Goal: Information Seeking & Learning: Learn about a topic

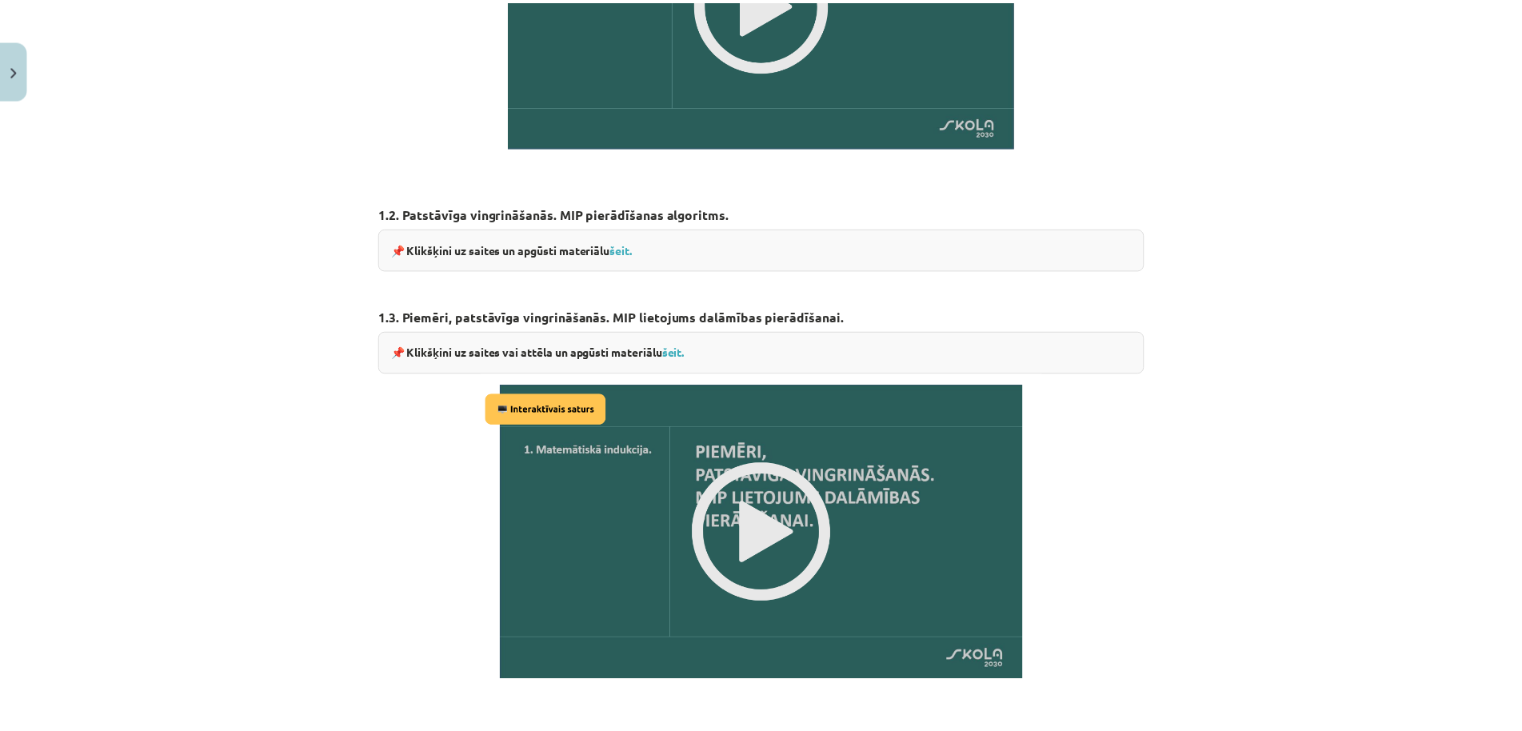
scroll to position [845, 0]
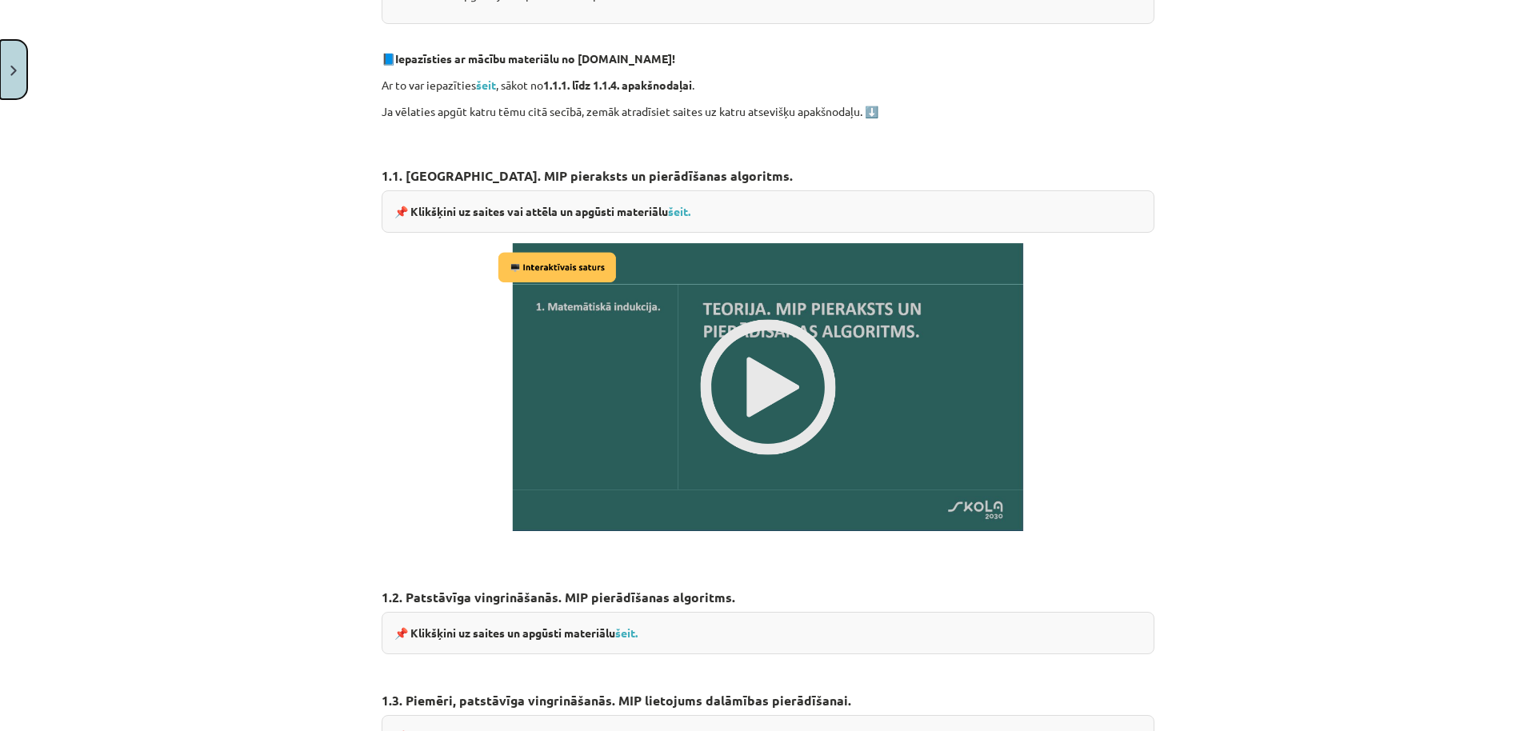
click at [10, 65] on button "Close" at bounding box center [13, 69] width 27 height 59
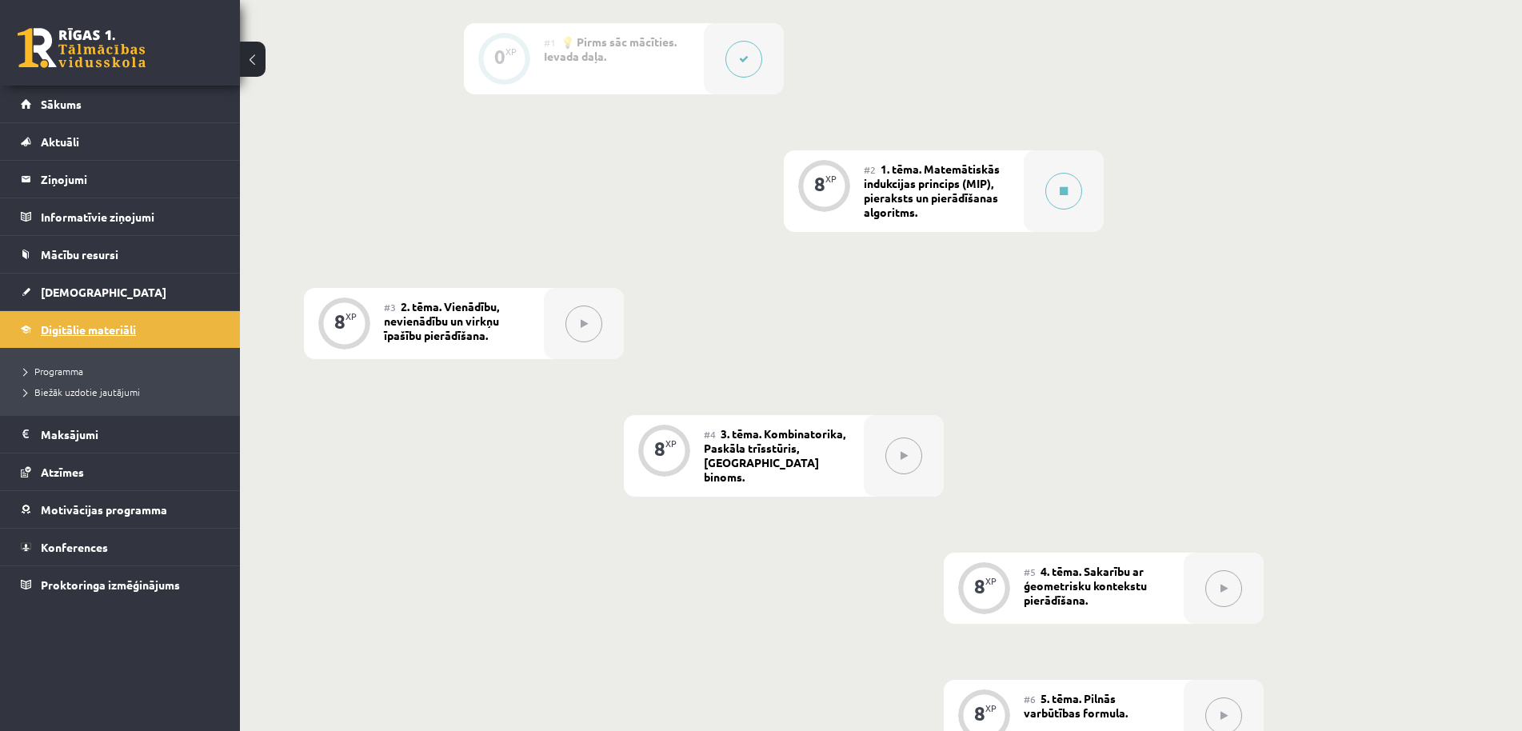
click at [127, 330] on span "Digitālie materiāli" at bounding box center [88, 329] width 95 height 14
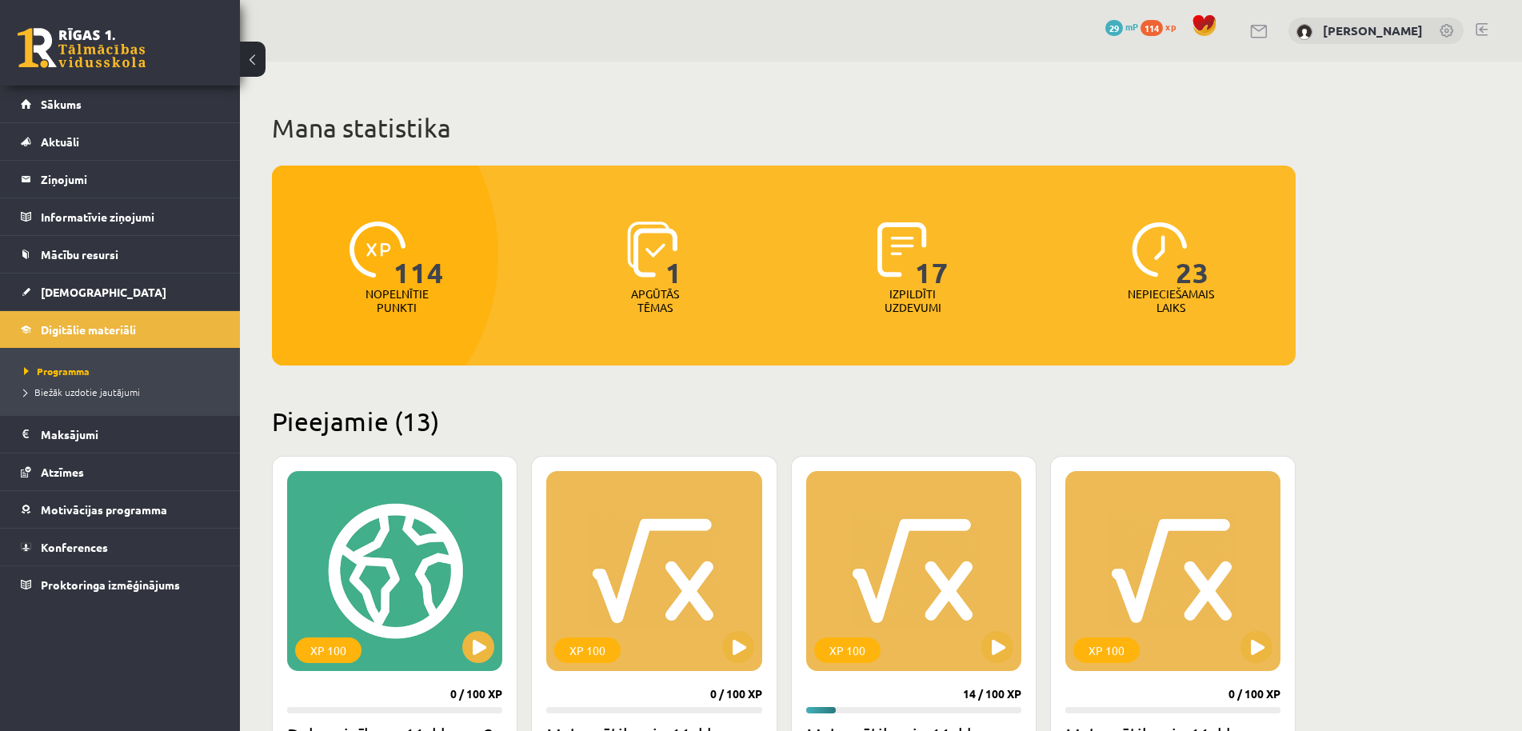
click at [98, 50] on link at bounding box center [82, 48] width 128 height 40
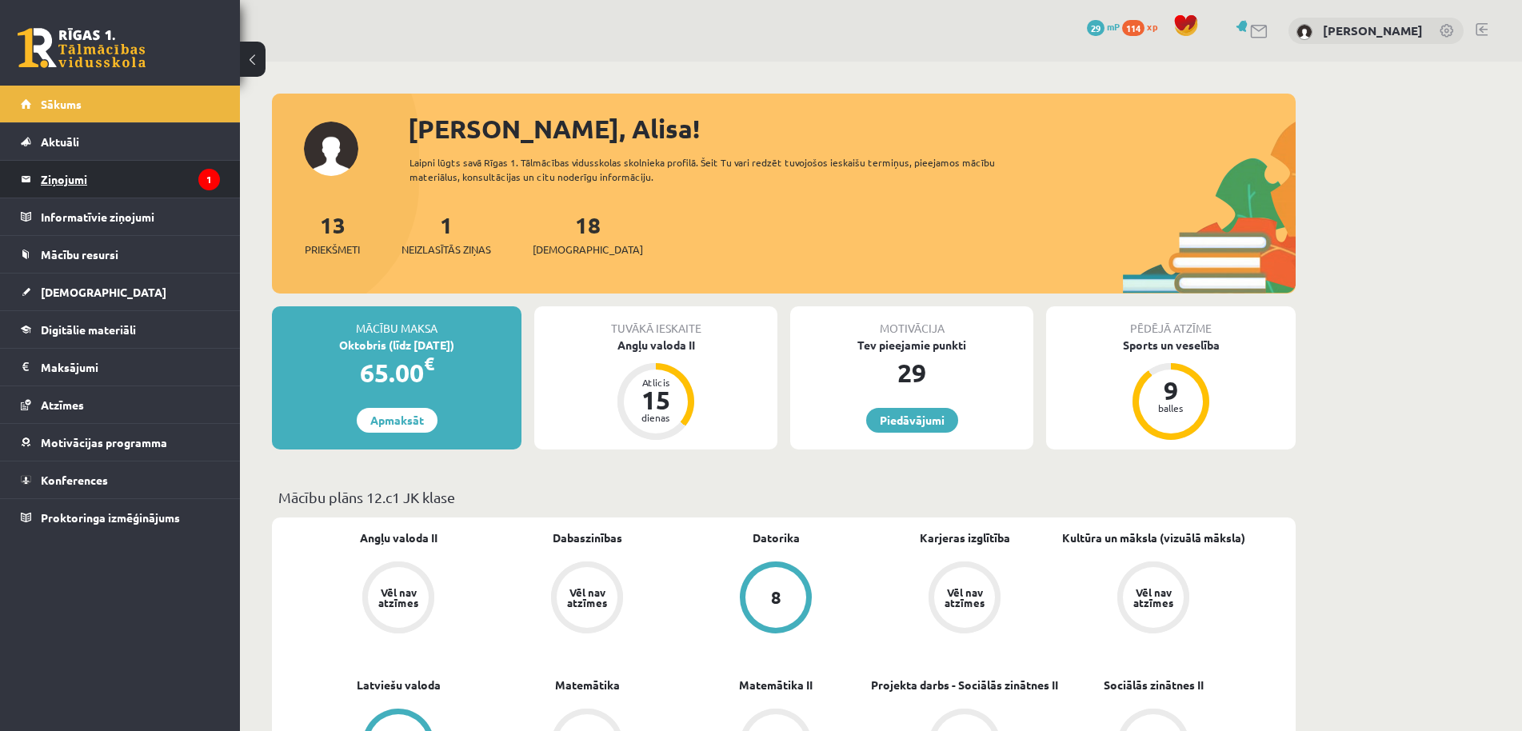
click at [73, 174] on legend "Ziņojumi 1" at bounding box center [130, 179] width 179 height 37
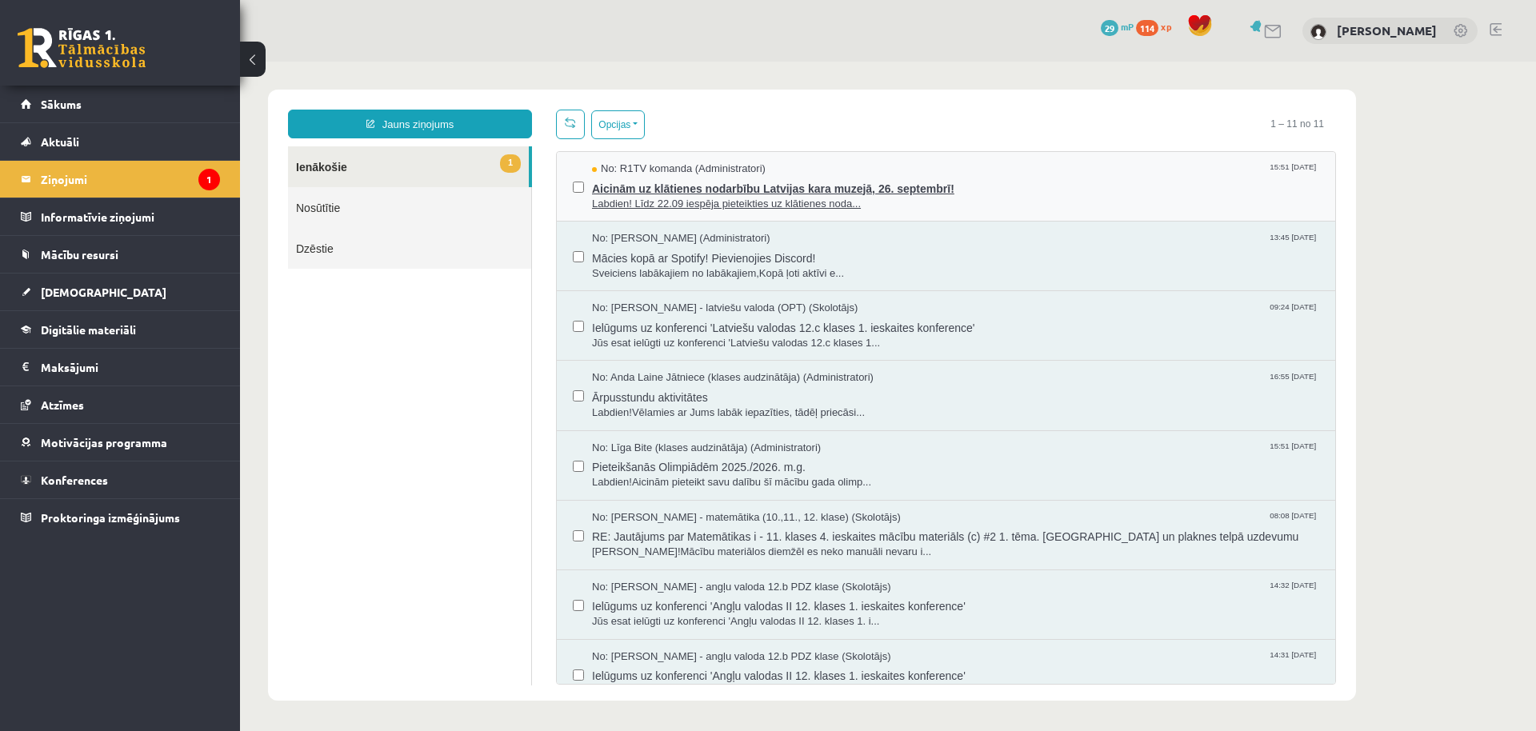
click at [686, 186] on span "Aicinām uz klātienes nodarbību Latvijas kara muzejā, 26. septembrī!" at bounding box center [955, 187] width 727 height 20
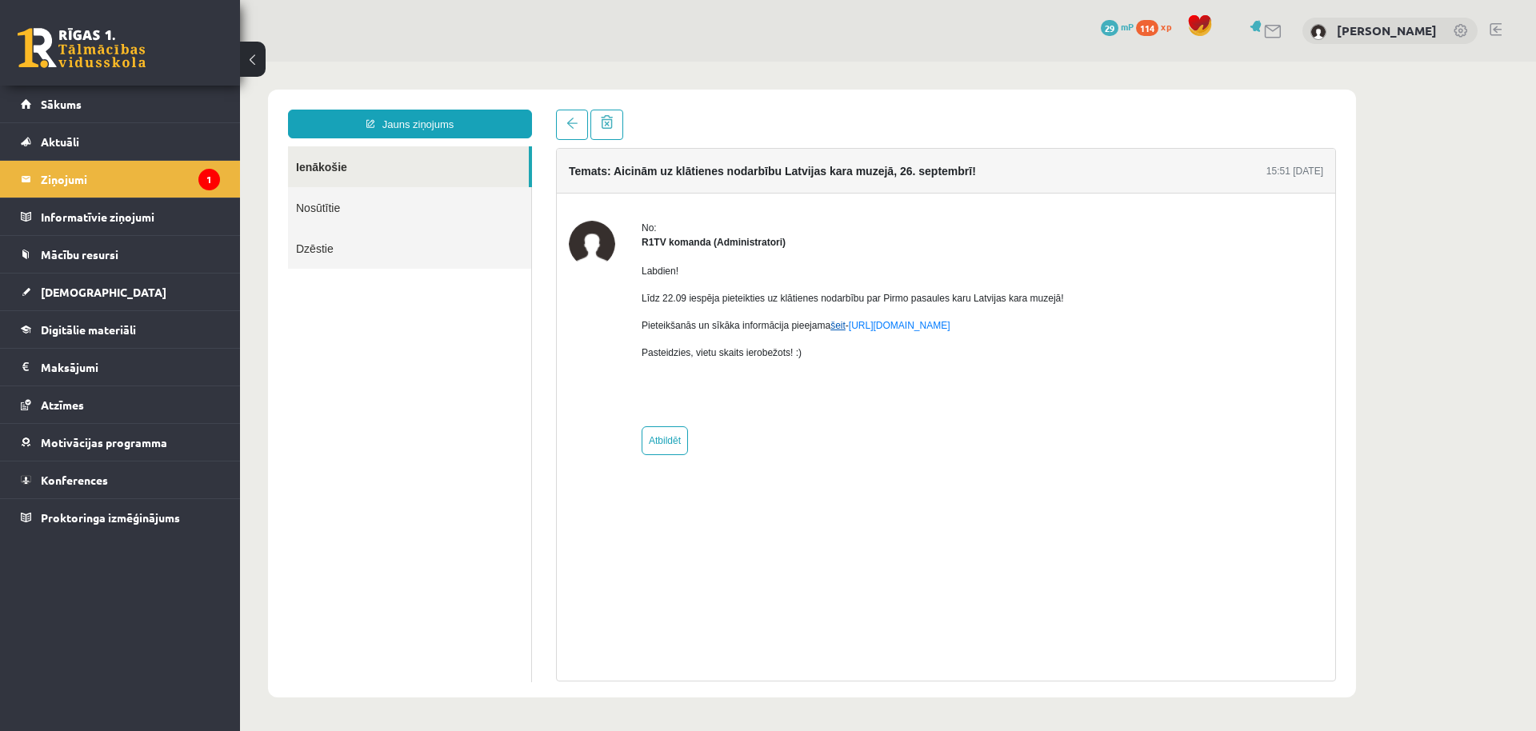
click at [833, 330] on link "šeit" at bounding box center [837, 325] width 15 height 11
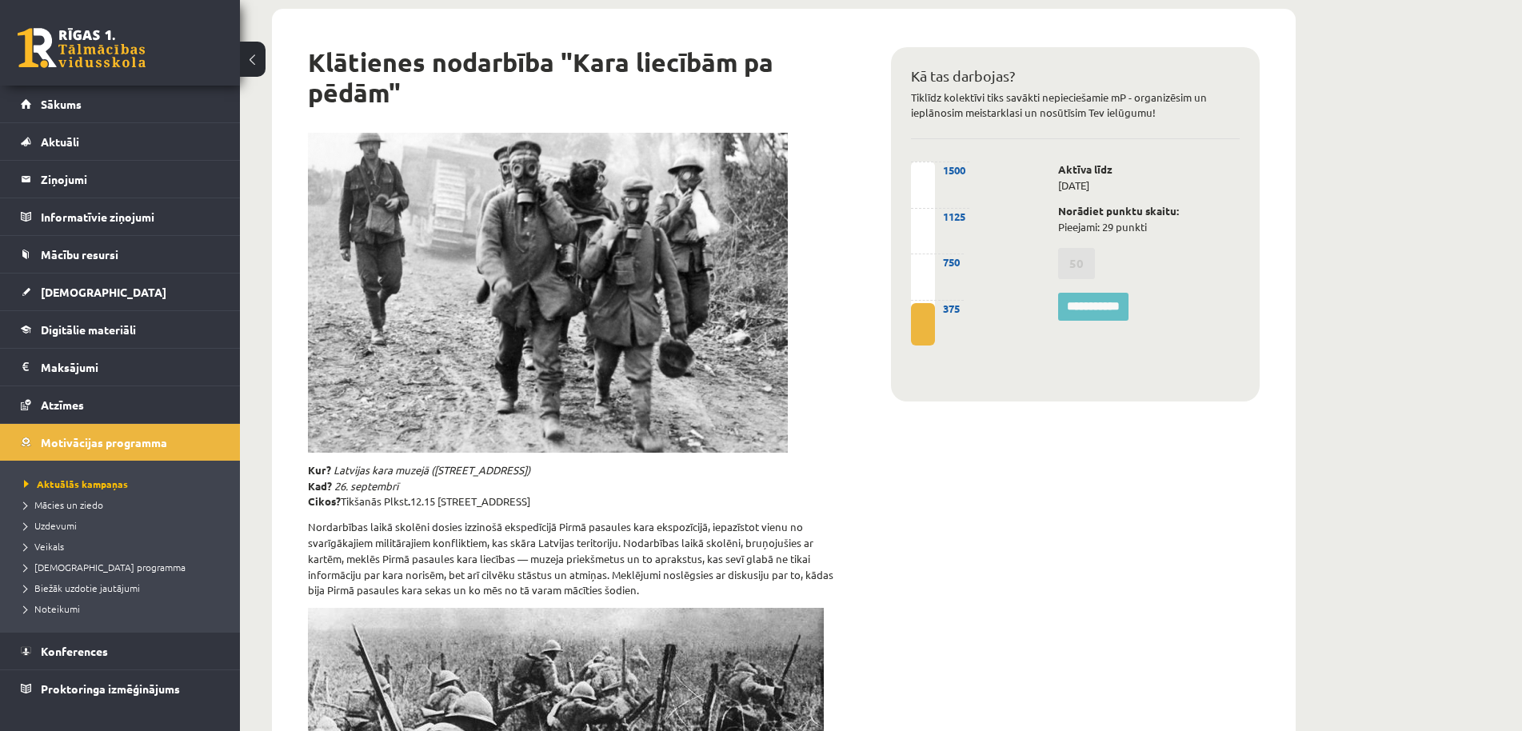
scroll to position [82, 0]
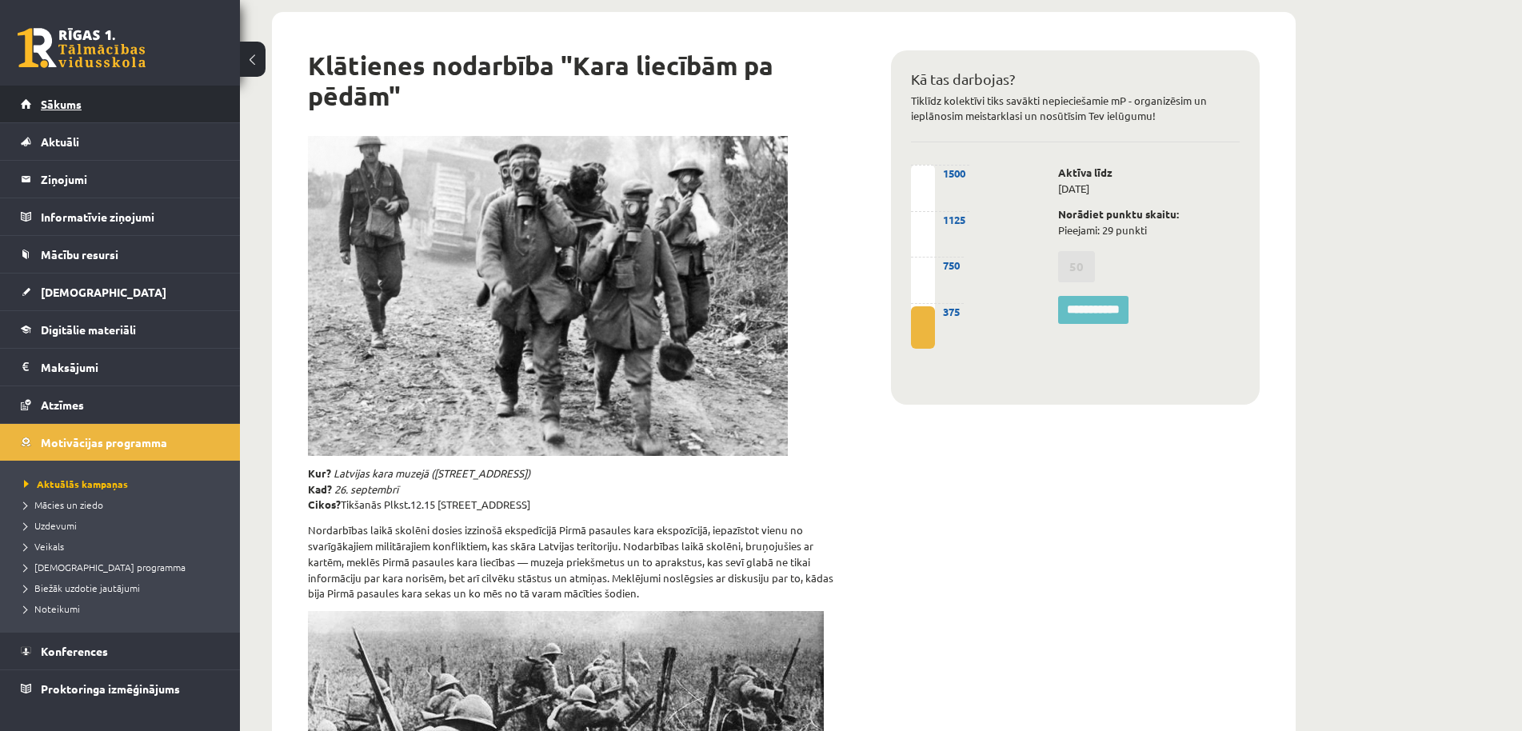
click at [121, 109] on link "Sākums" at bounding box center [120, 104] width 199 height 37
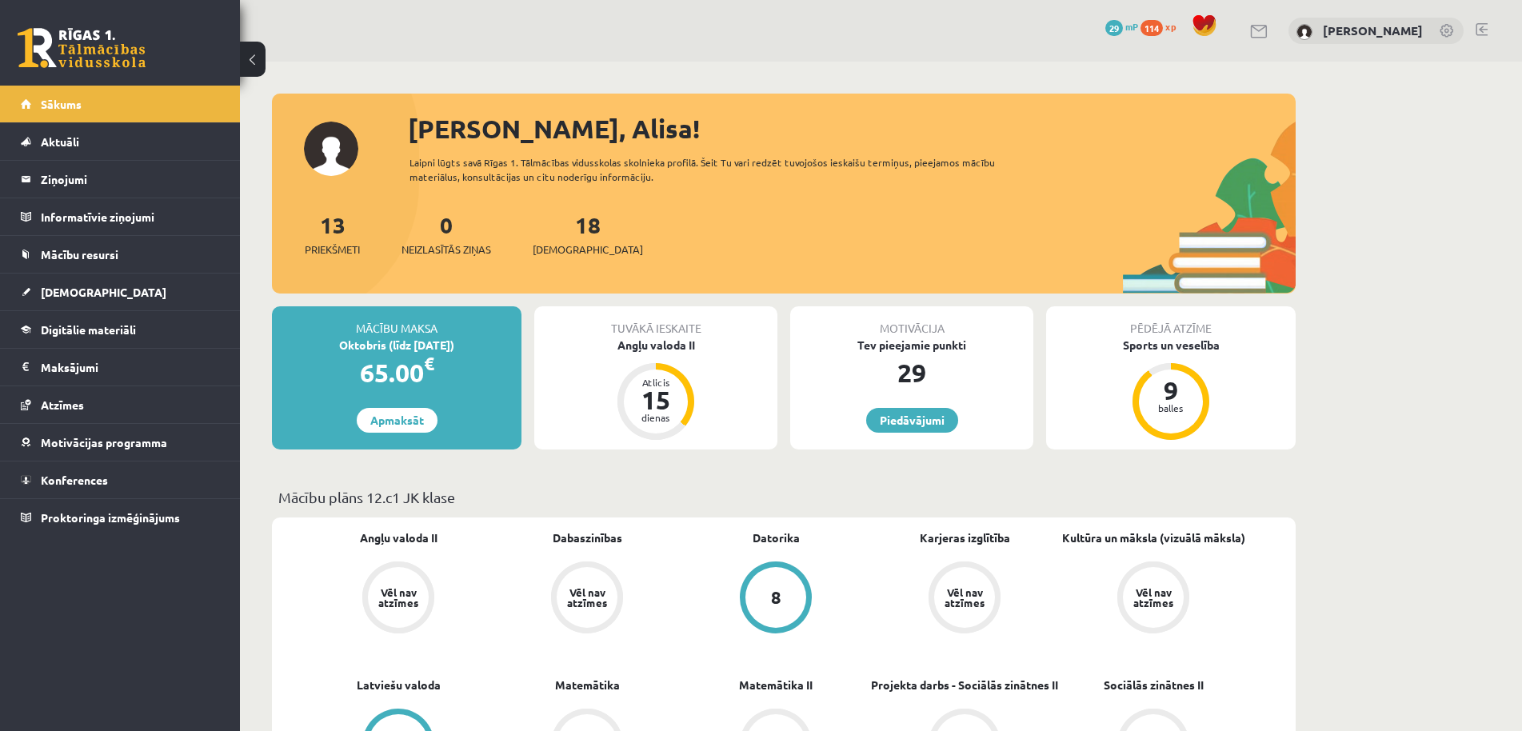
click at [1123, 26] on span "29" at bounding box center [1114, 28] width 18 height 16
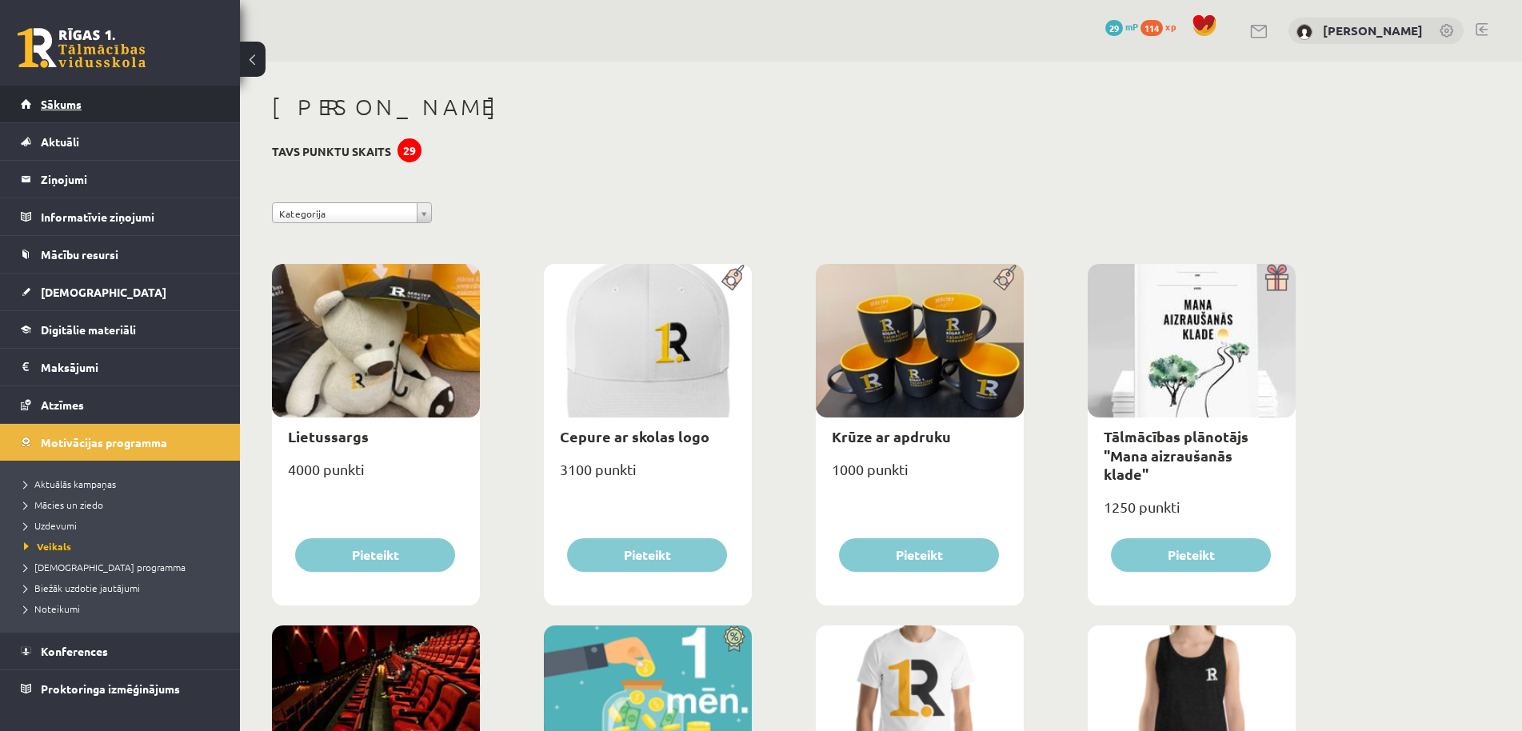
click at [110, 98] on link "Sākums" at bounding box center [120, 104] width 199 height 37
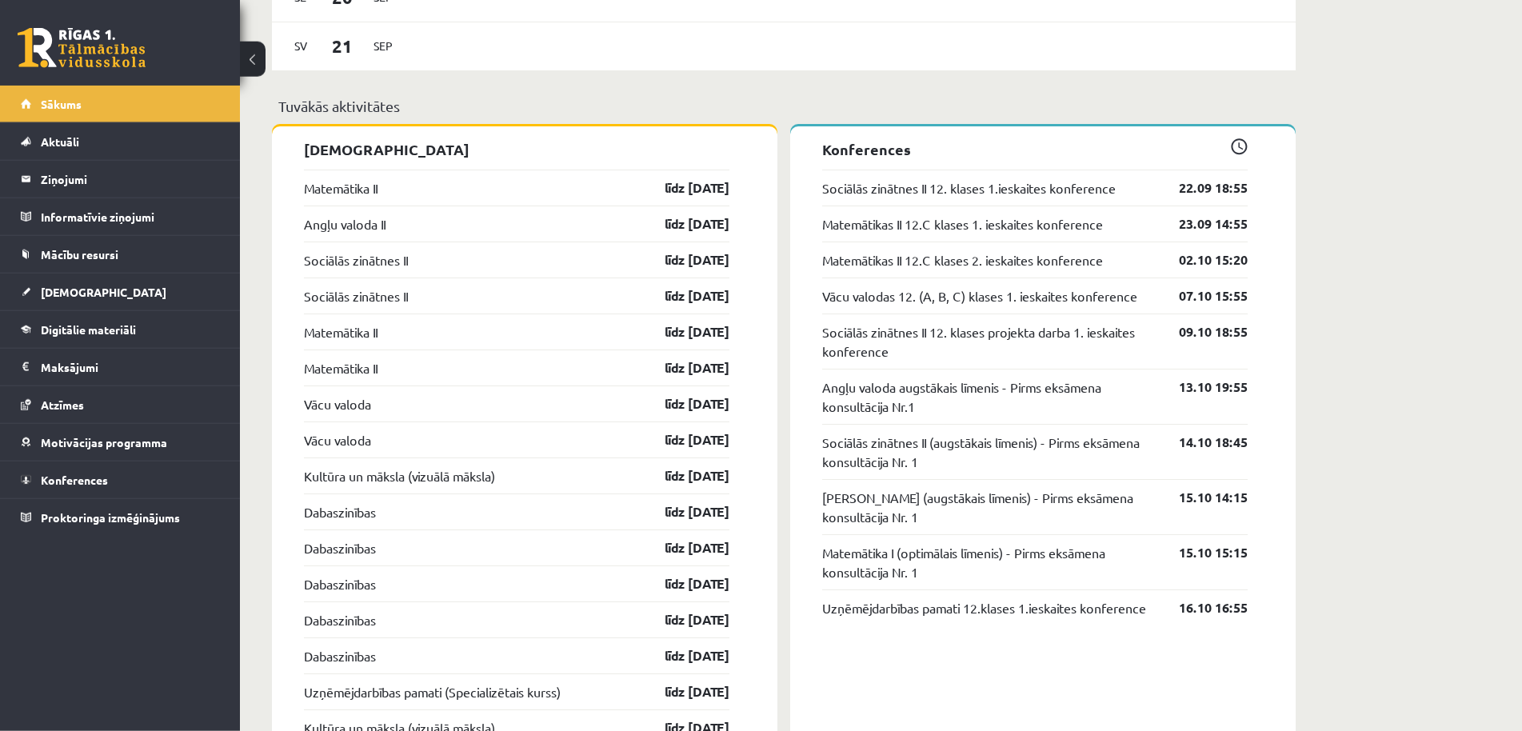
scroll to position [1387, 0]
